Goal: Task Accomplishment & Management: Complete application form

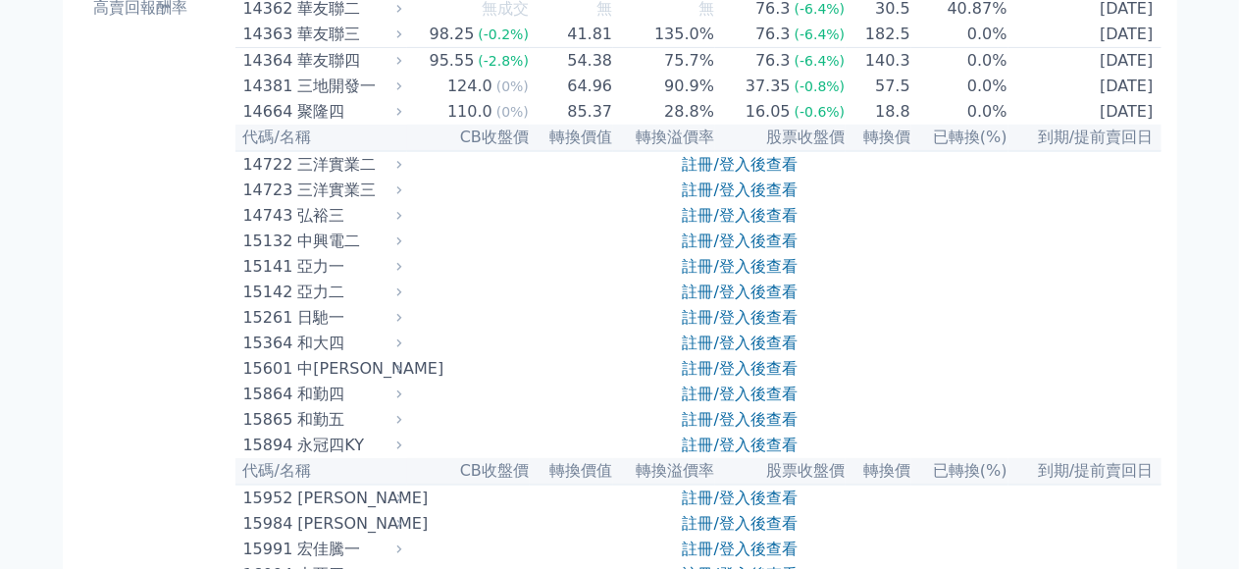
scroll to position [491, 0]
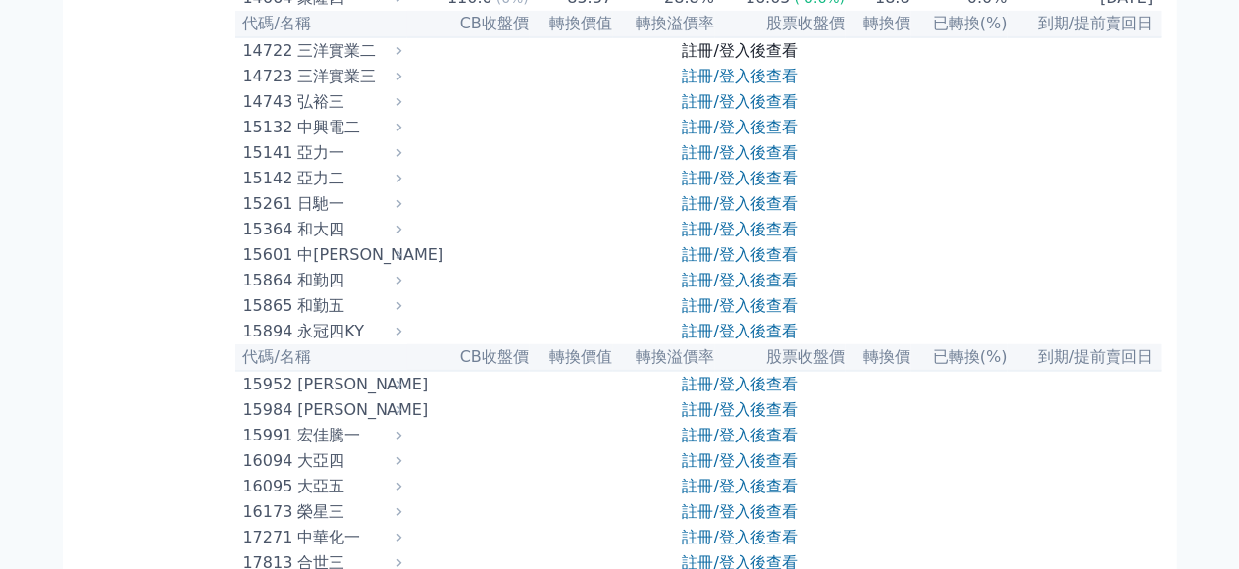
click at [756, 60] on link "註冊/登入後查看" at bounding box center [740, 50] width 115 height 19
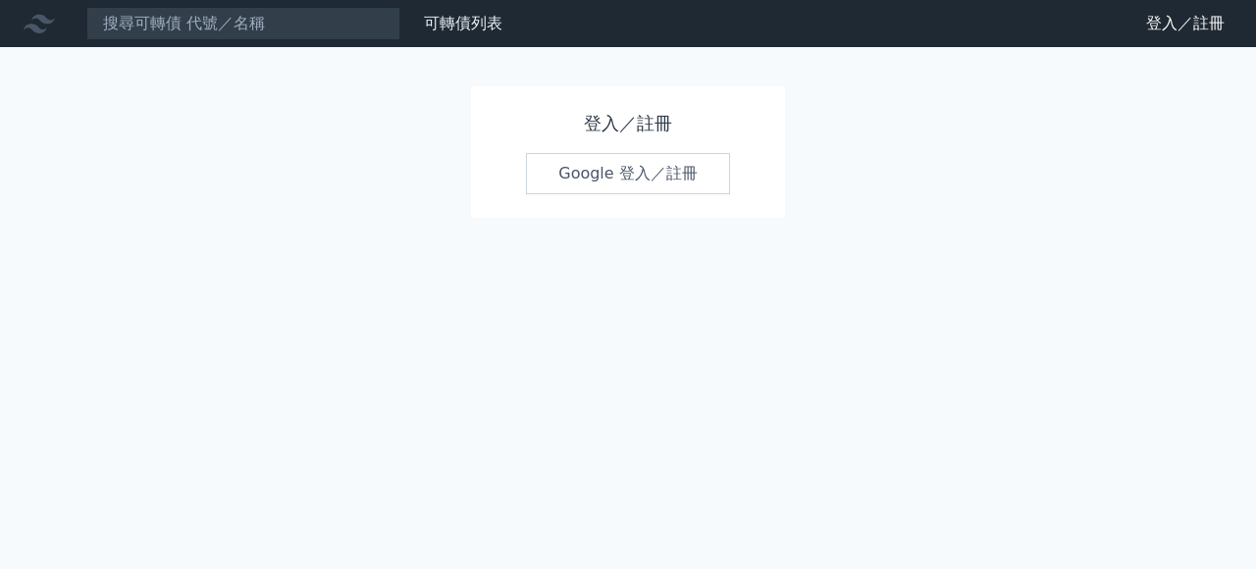
click at [663, 165] on link "Google 登入／註冊" at bounding box center [628, 173] width 204 height 41
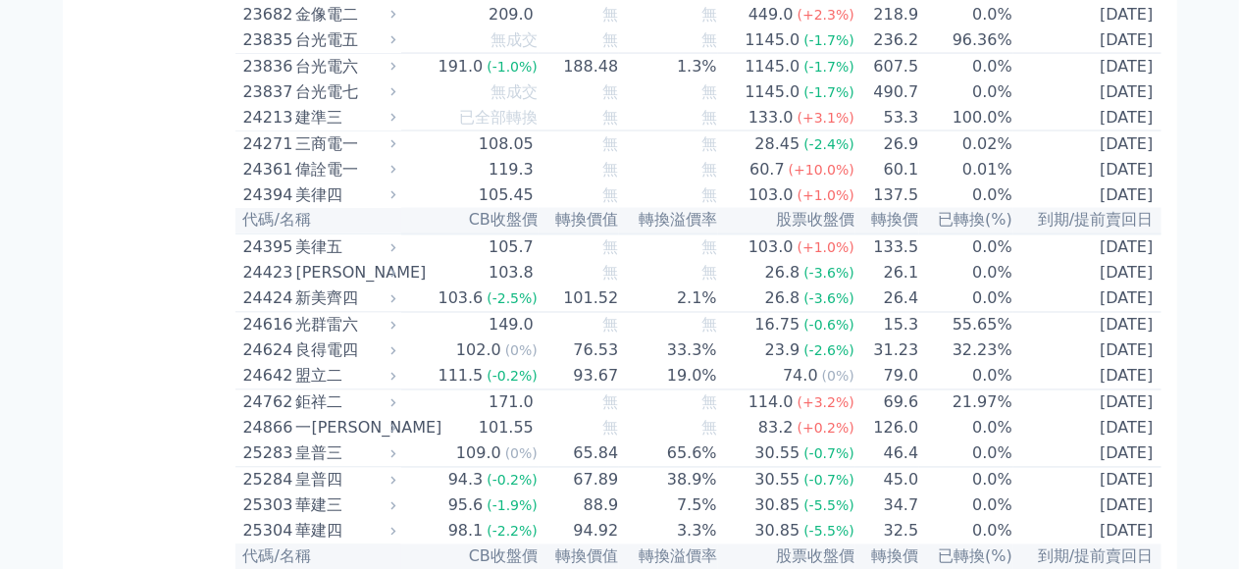
scroll to position [1766, 0]
